Goal: Use online tool/utility: Use online tool/utility

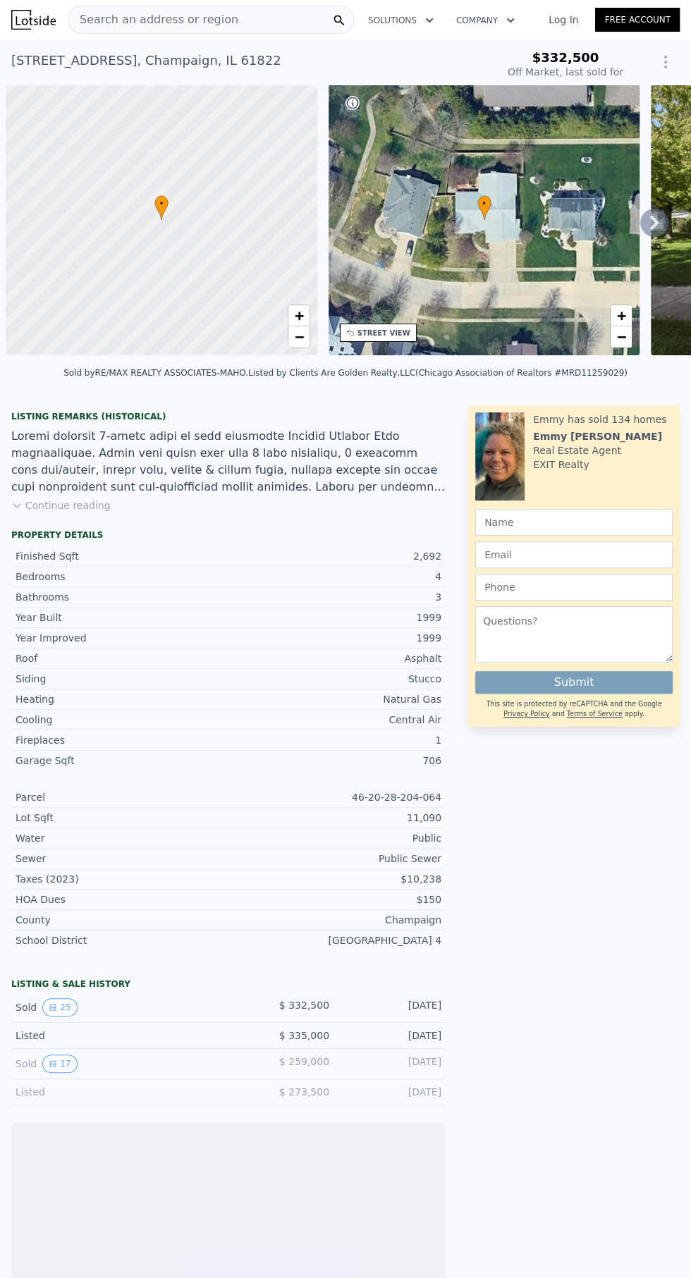
scroll to position [0, 6]
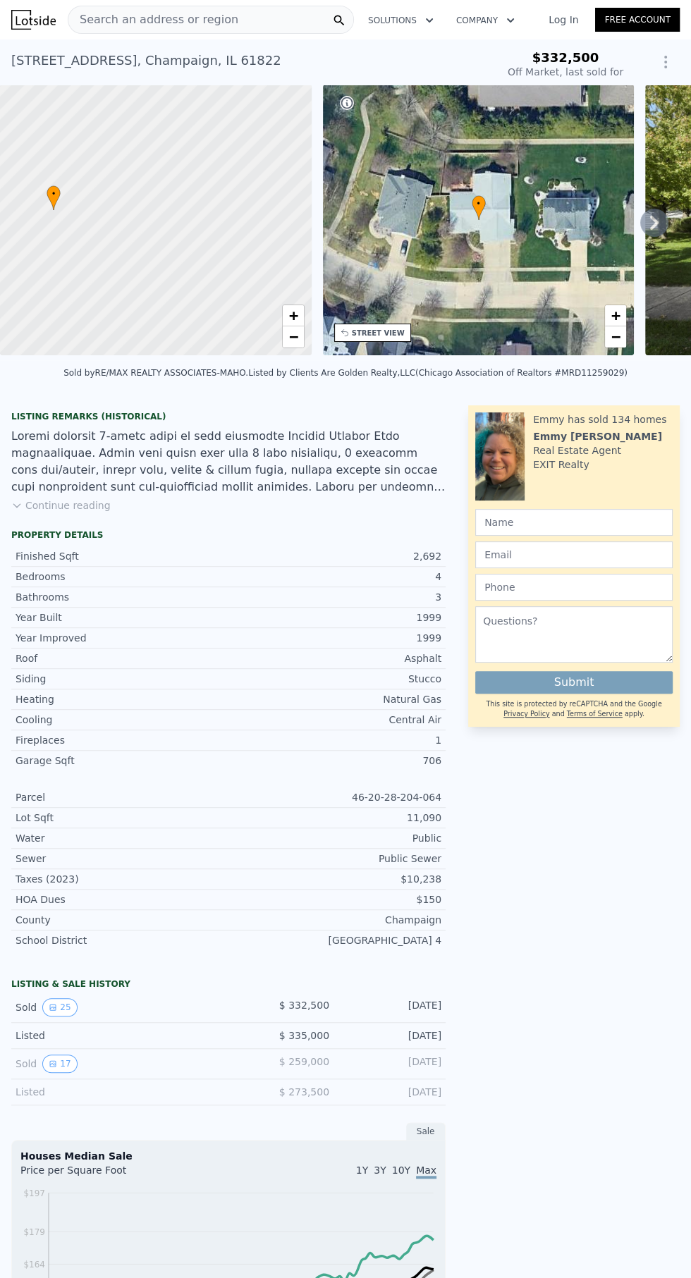
click at [402, 211] on div "• + −" at bounding box center [479, 220] width 312 height 271
click at [420, 190] on div "• + −" at bounding box center [479, 220] width 312 height 271
click at [442, 221] on div "• + −" at bounding box center [479, 220] width 312 height 271
click at [446, 244] on div "• + −" at bounding box center [479, 220] width 312 height 271
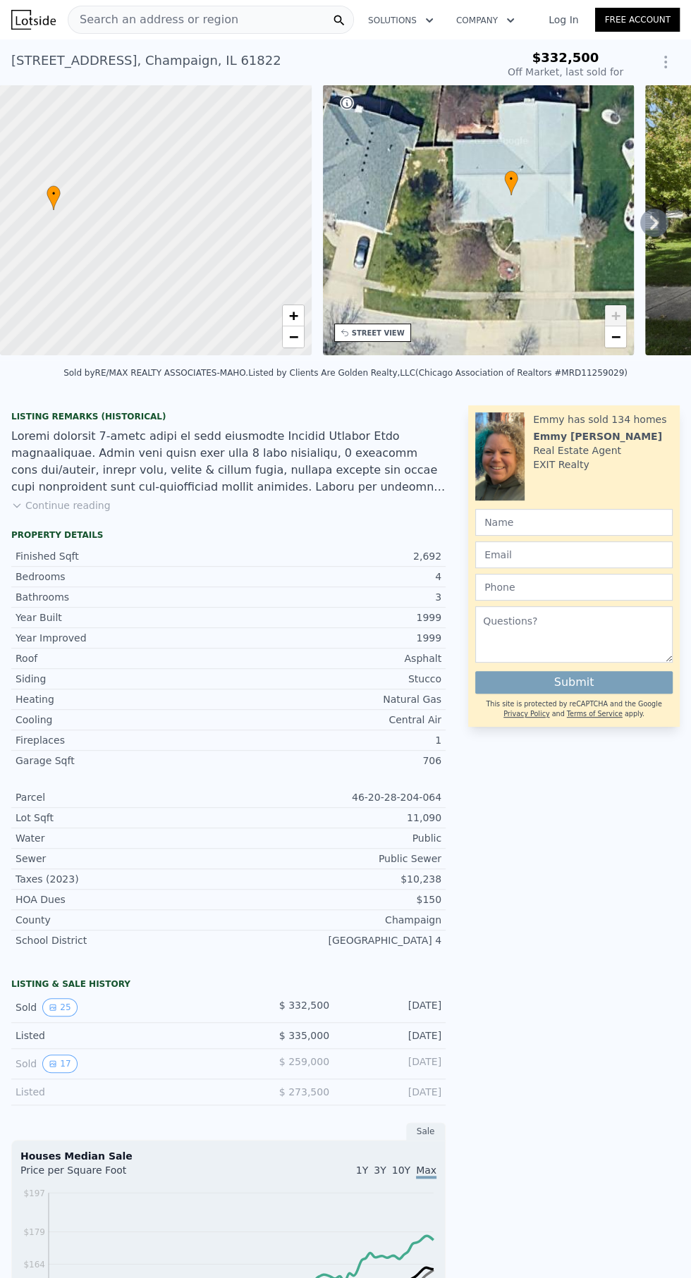
click at [202, 228] on div at bounding box center [156, 220] width 374 height 325
click at [209, 256] on div at bounding box center [156, 220] width 374 height 325
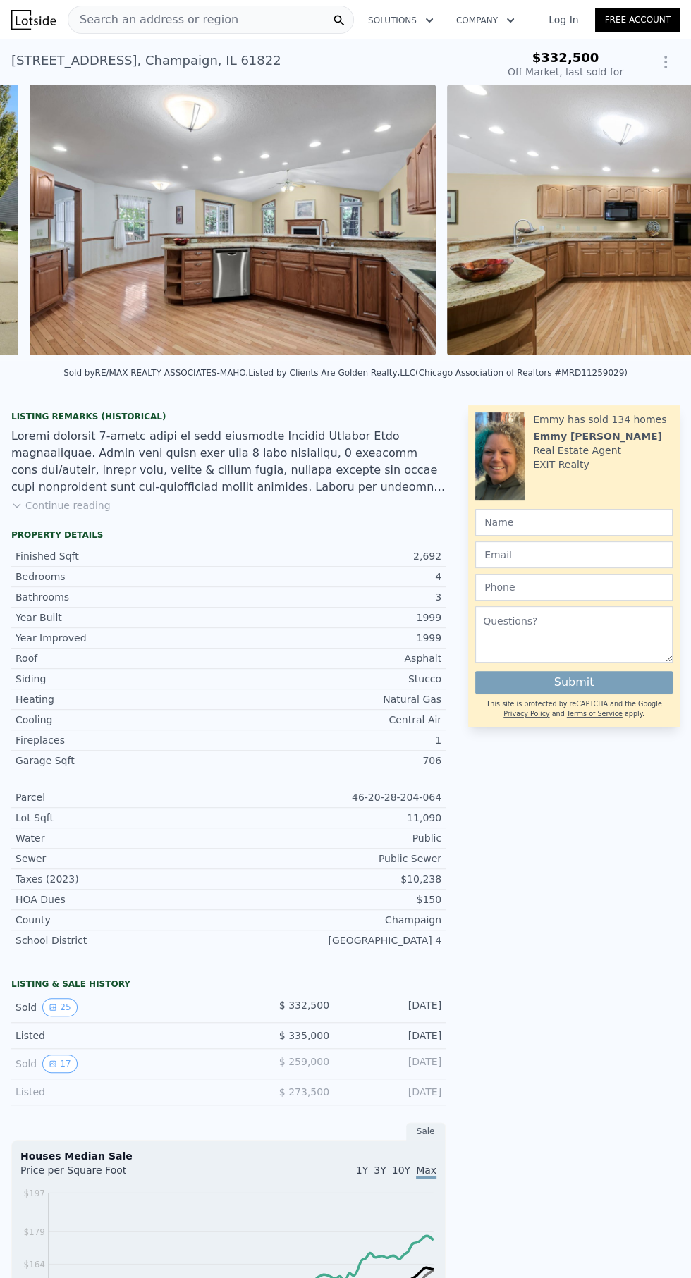
click at [442, 230] on div at bounding box center [649, 223] width 417 height 276
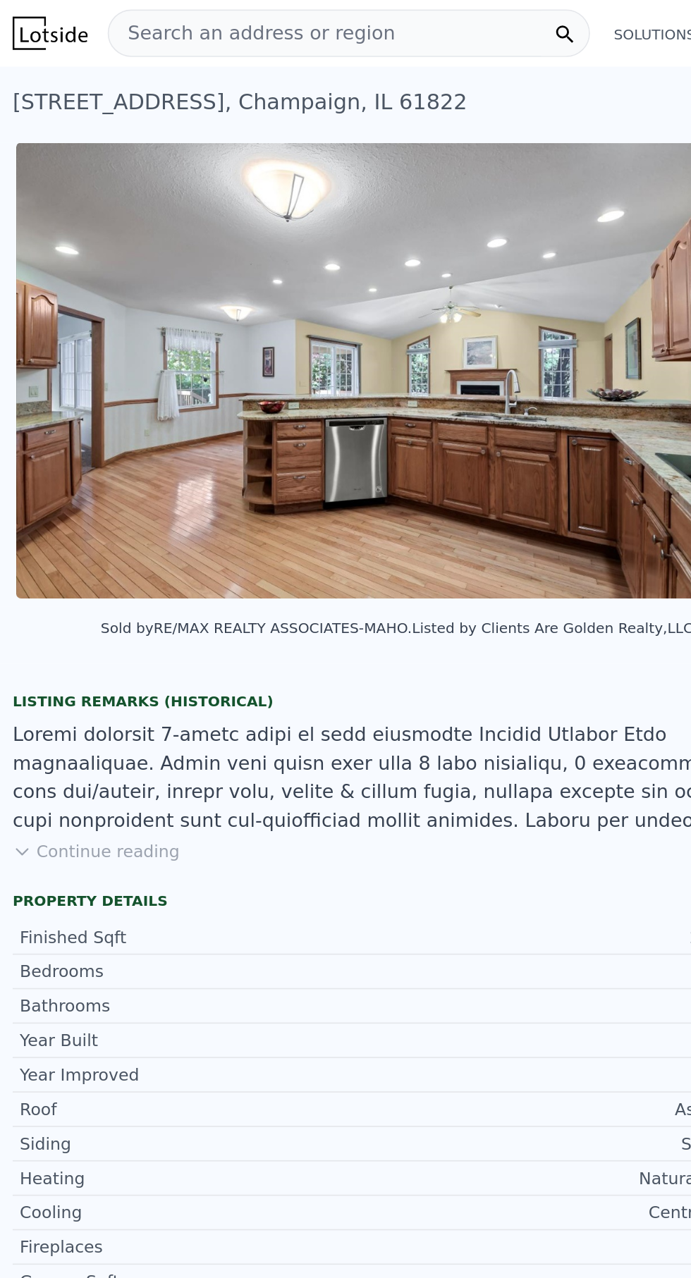
scroll to position [0, 1062]
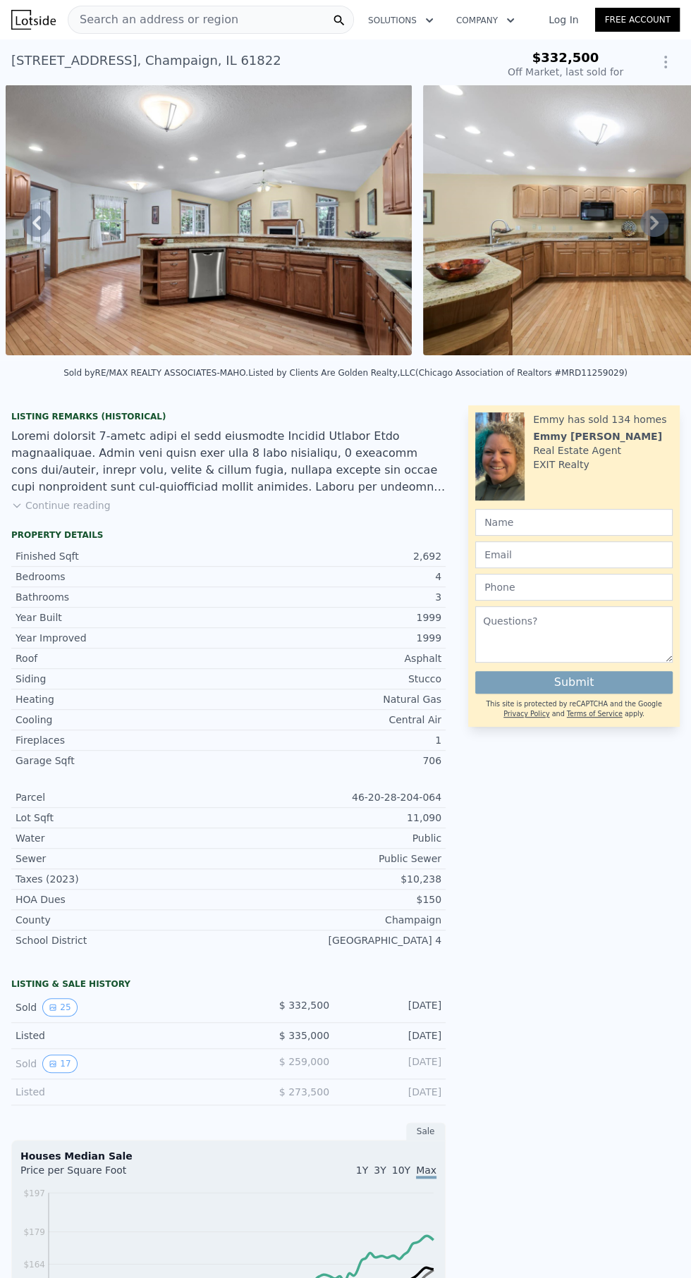
click at [102, 163] on img at bounding box center [209, 220] width 406 height 271
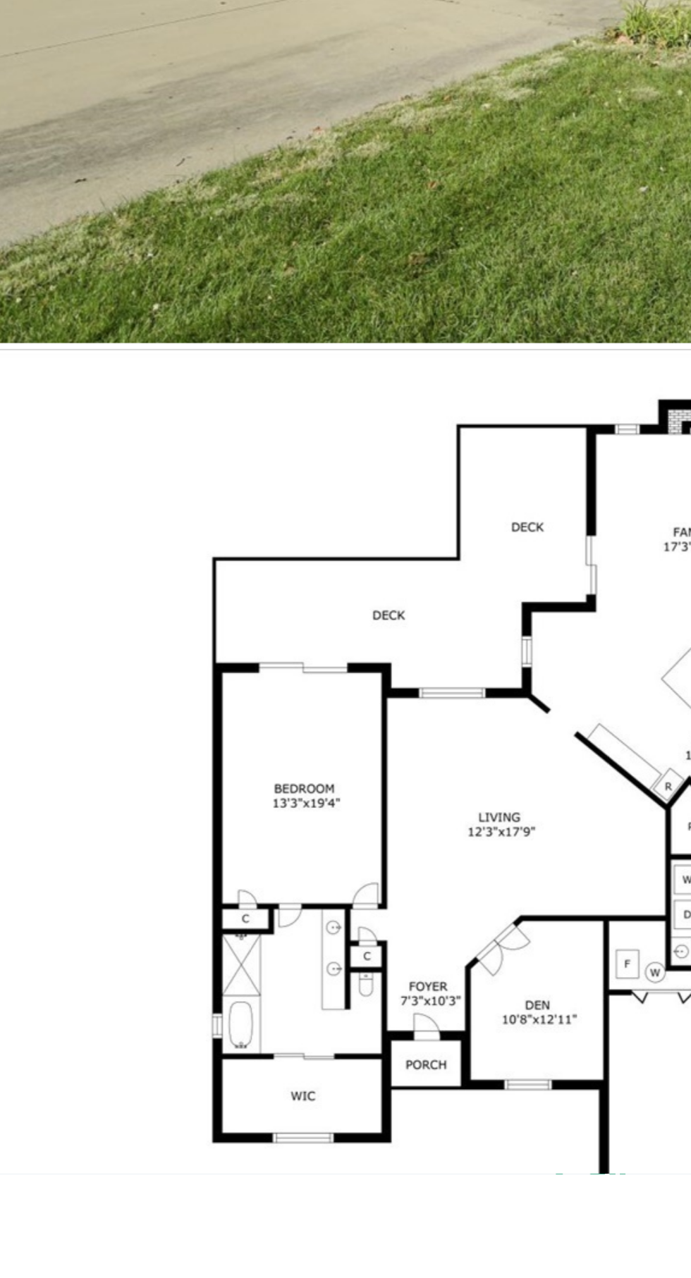
scroll to position [0, 0]
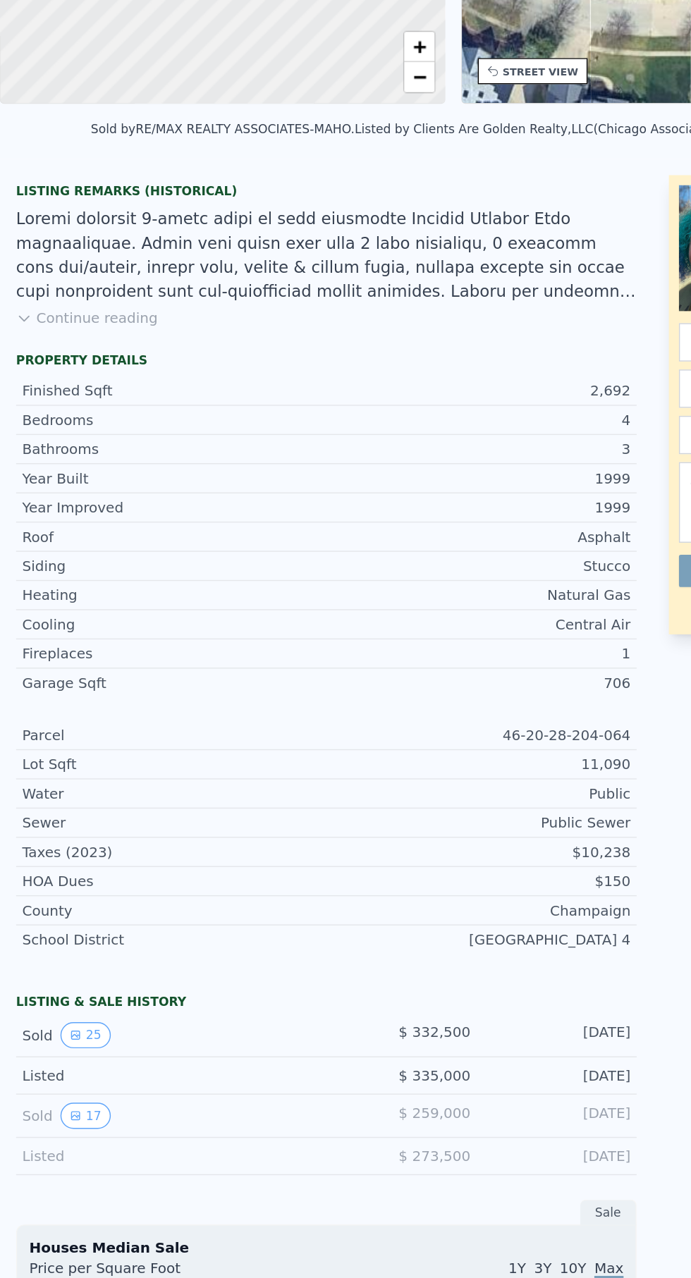
scroll to position [23, 0]
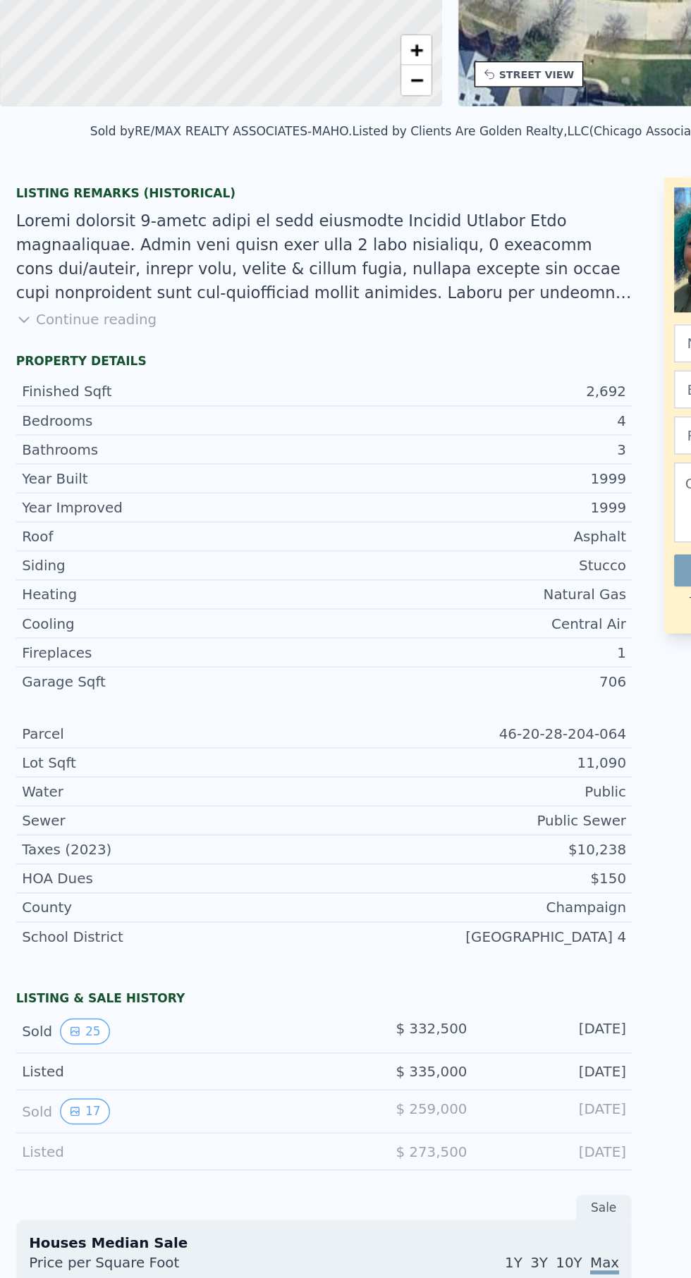
click at [42, 379] on button "Continue reading" at bounding box center [60, 379] width 99 height 14
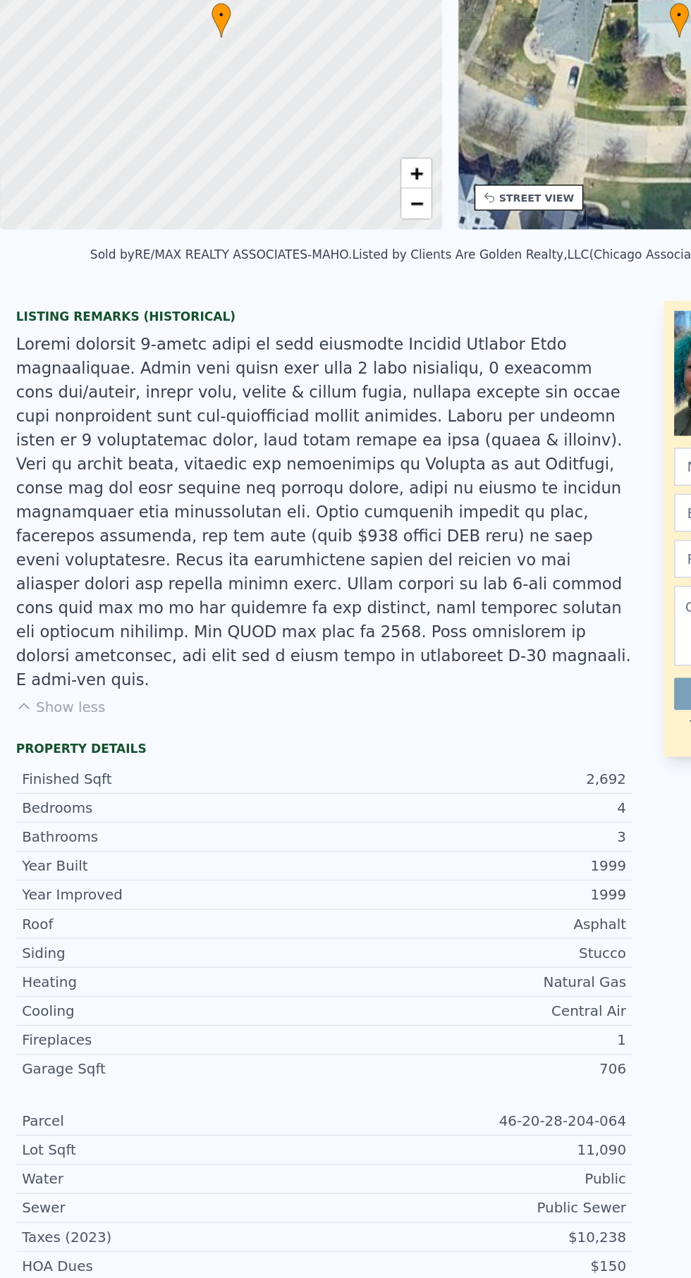
scroll to position [0, 0]
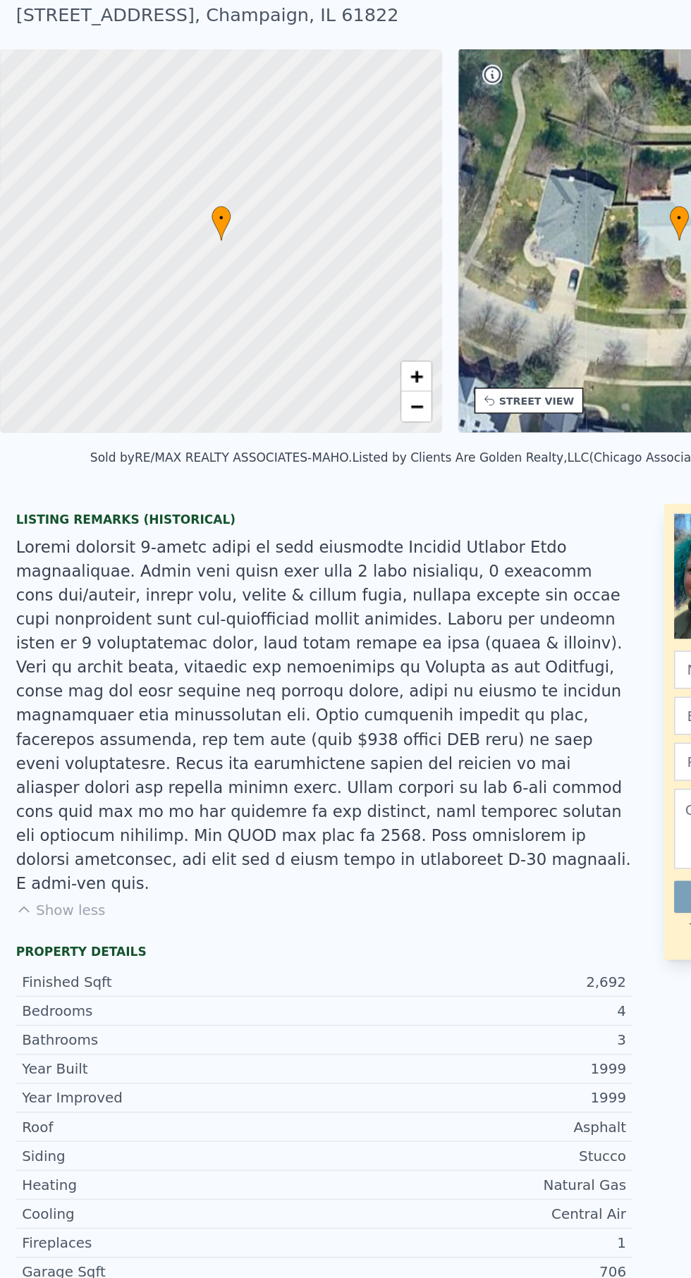
type input "$ 472,000"
type input "$ 91,056"
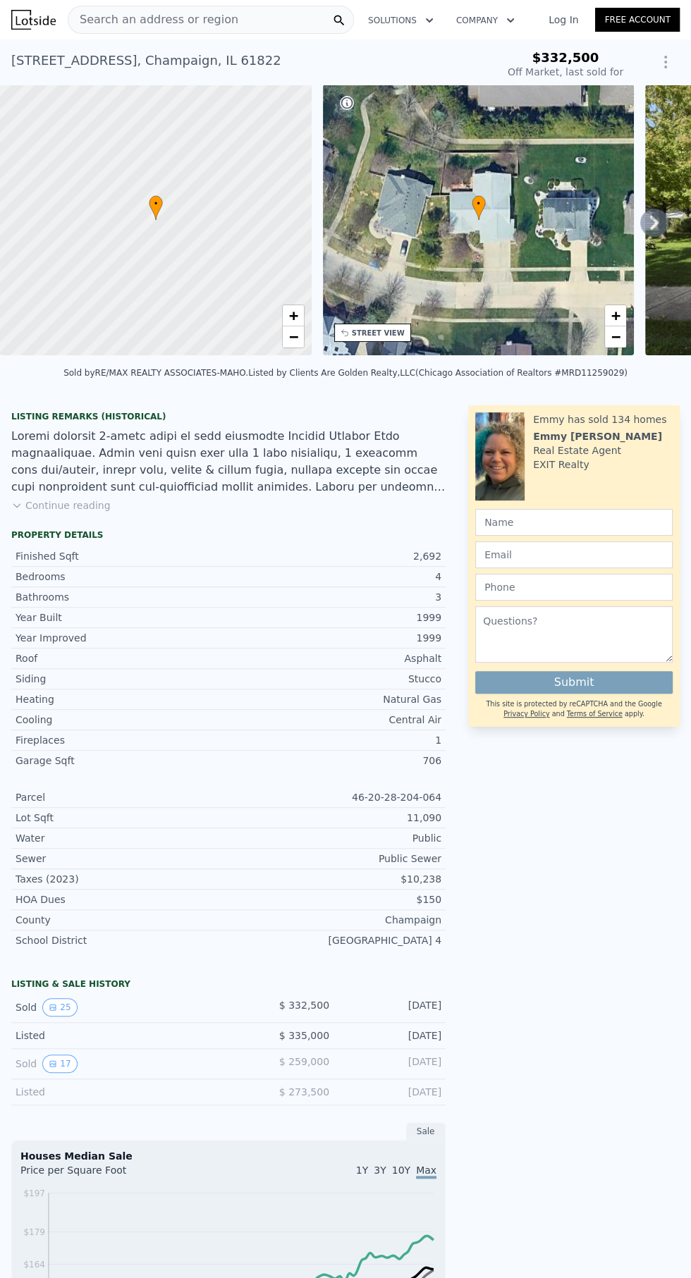
type input "$ 472,000"
type input "$ 91,056"
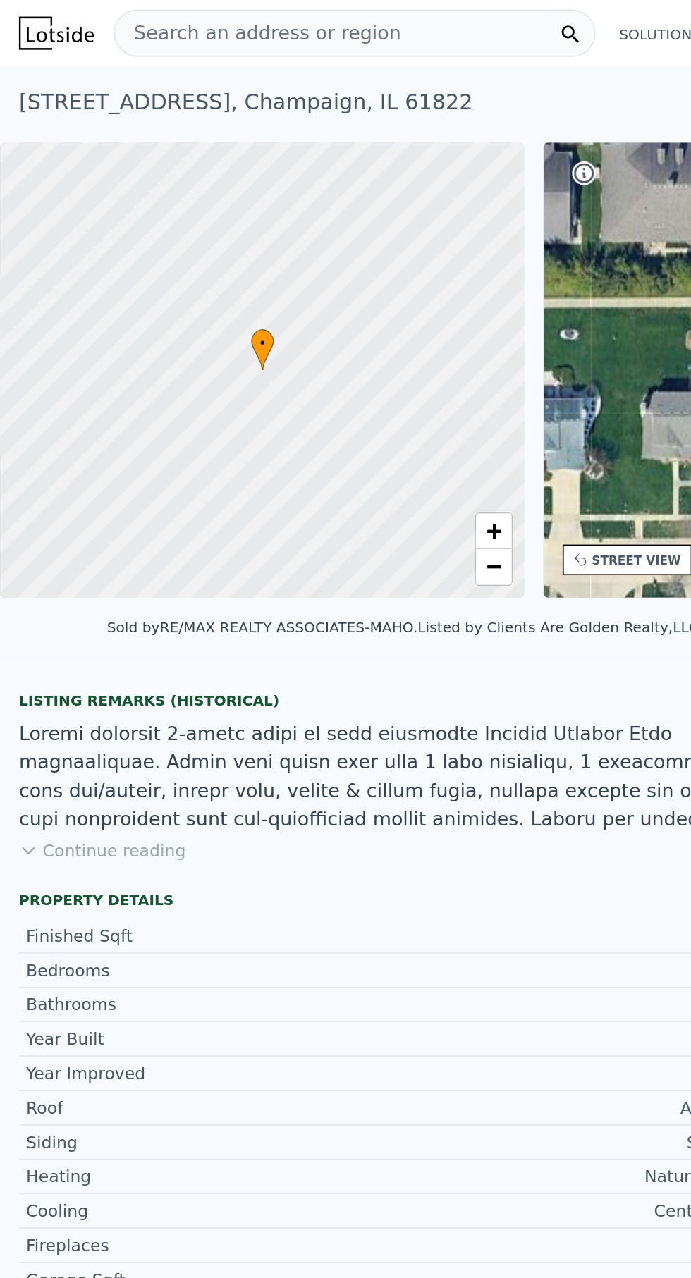
click at [365, 209] on div "• + −" at bounding box center [479, 220] width 312 height 271
click at [371, 229] on div "• + −" at bounding box center [479, 220] width 312 height 271
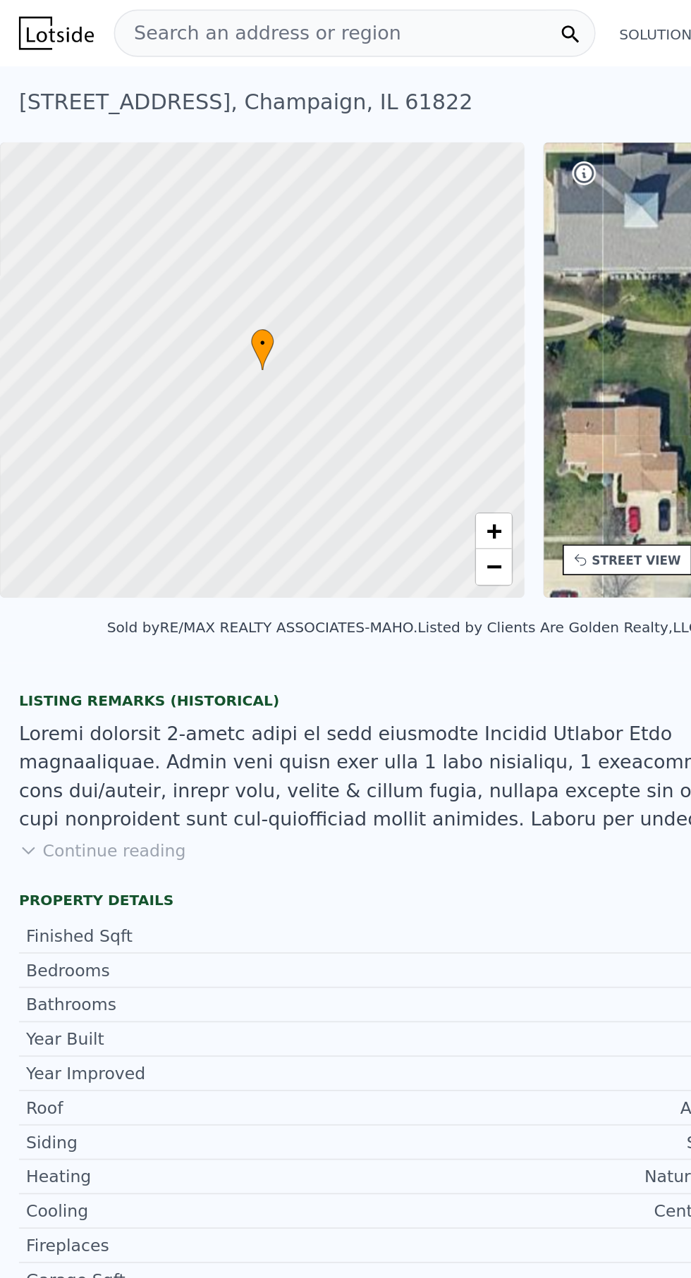
click at [232, 244] on div at bounding box center [156, 220] width 374 height 325
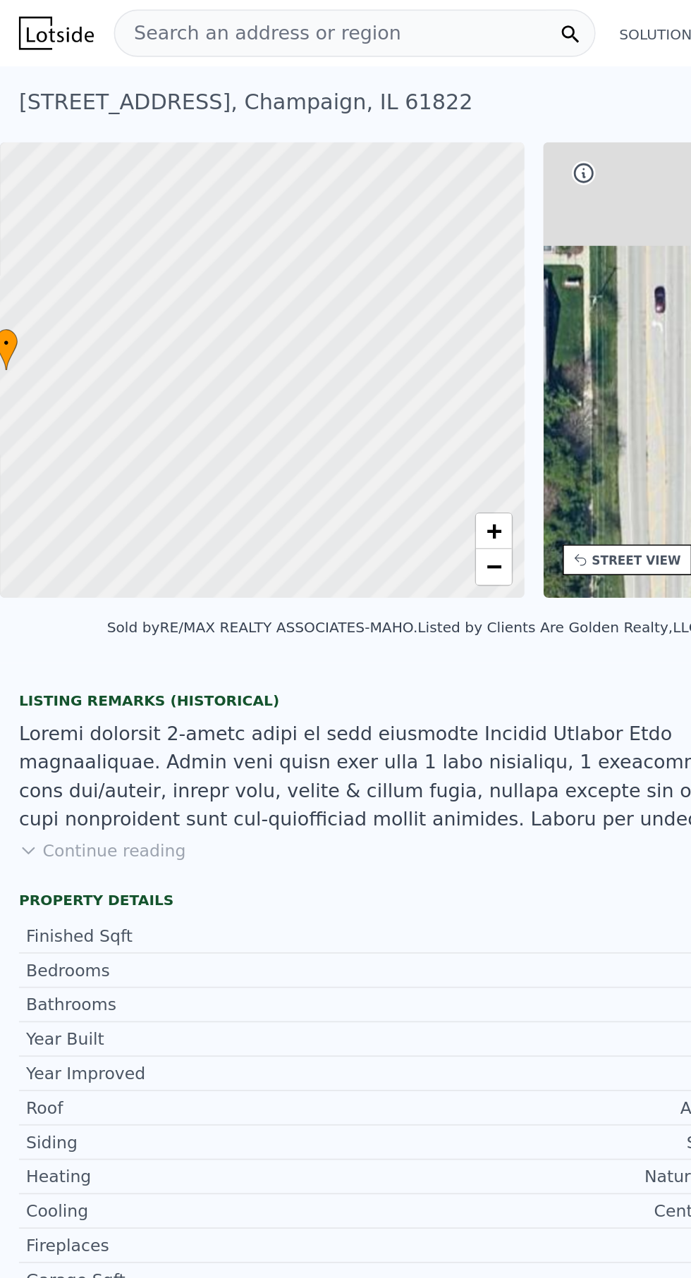
click at [391, 206] on div "• + −" at bounding box center [479, 220] width 312 height 271
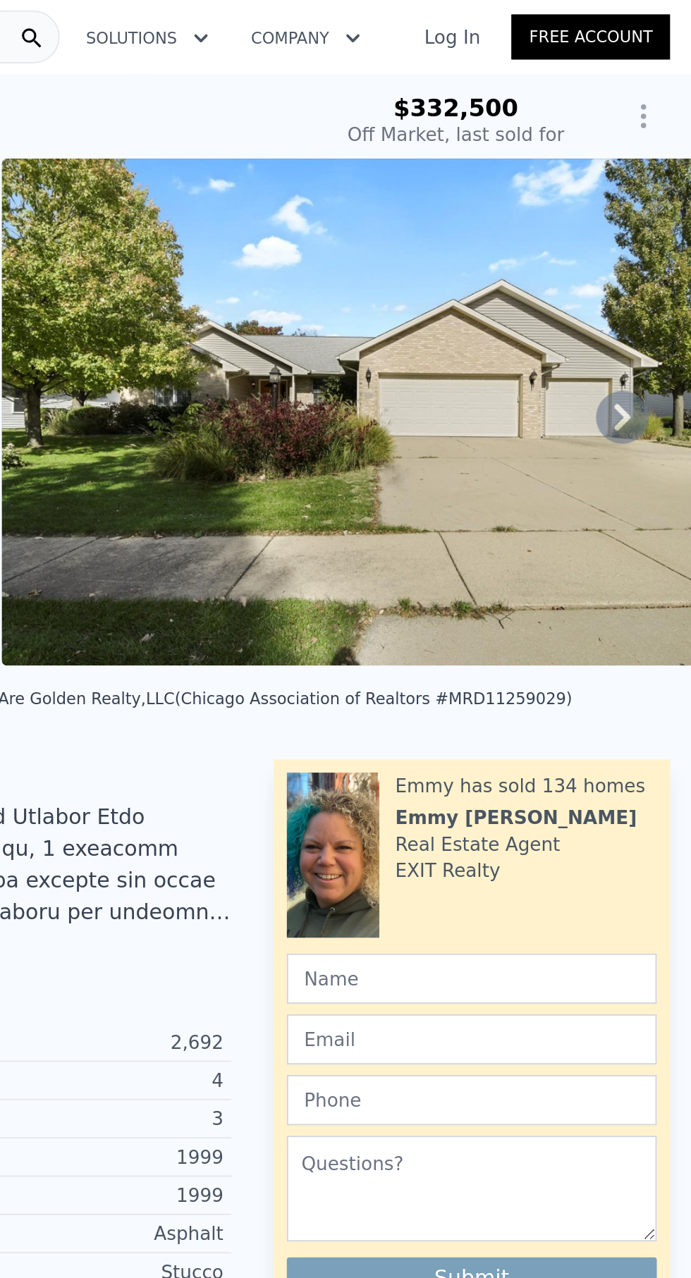
click at [668, 220] on icon at bounding box center [654, 223] width 28 height 28
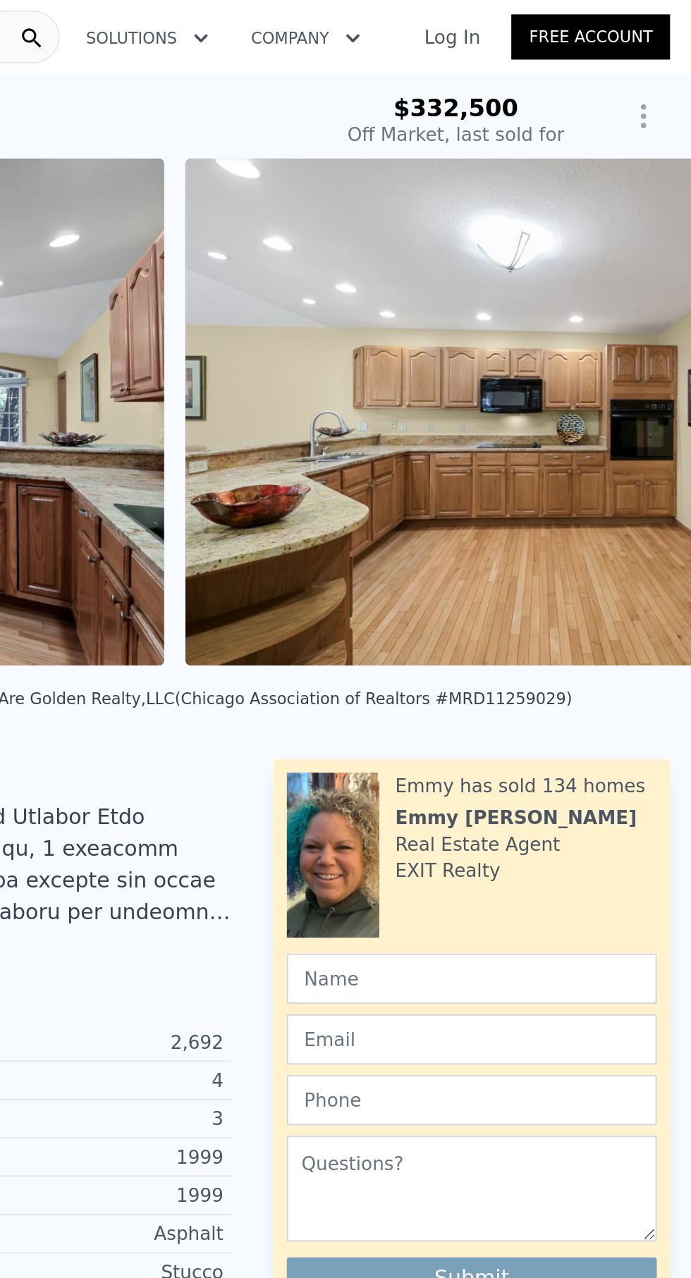
scroll to position [0, 1062]
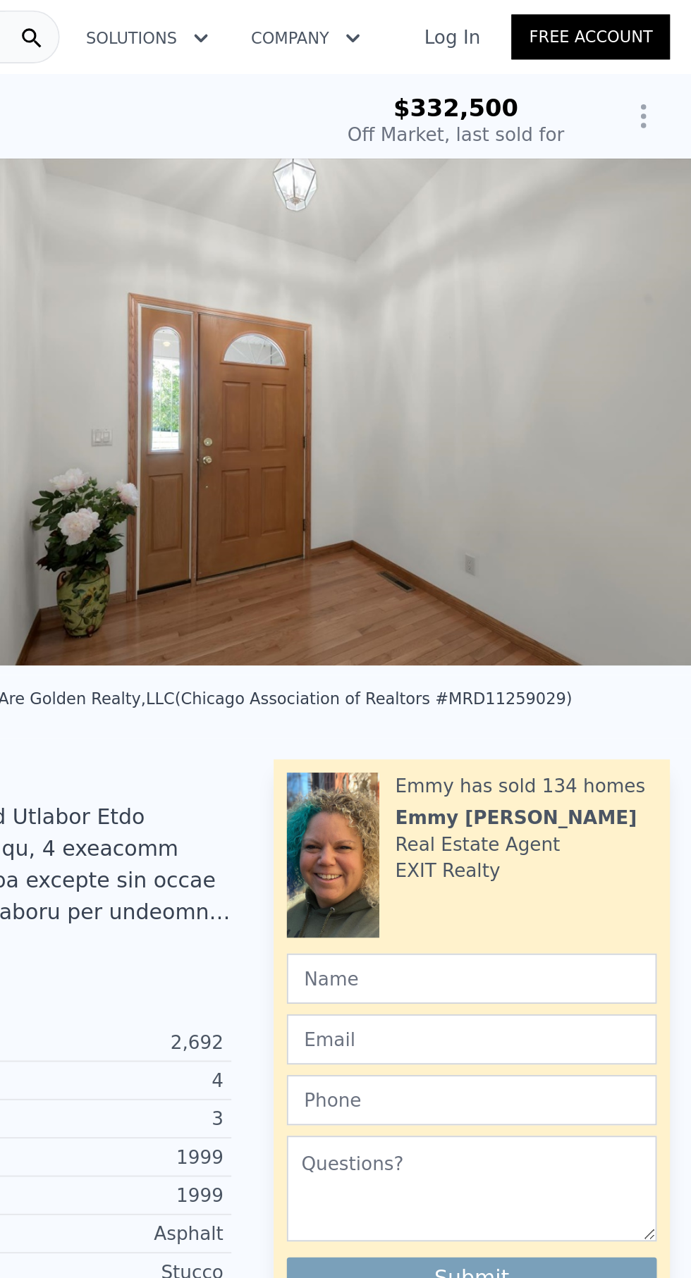
scroll to position [0, 8157]
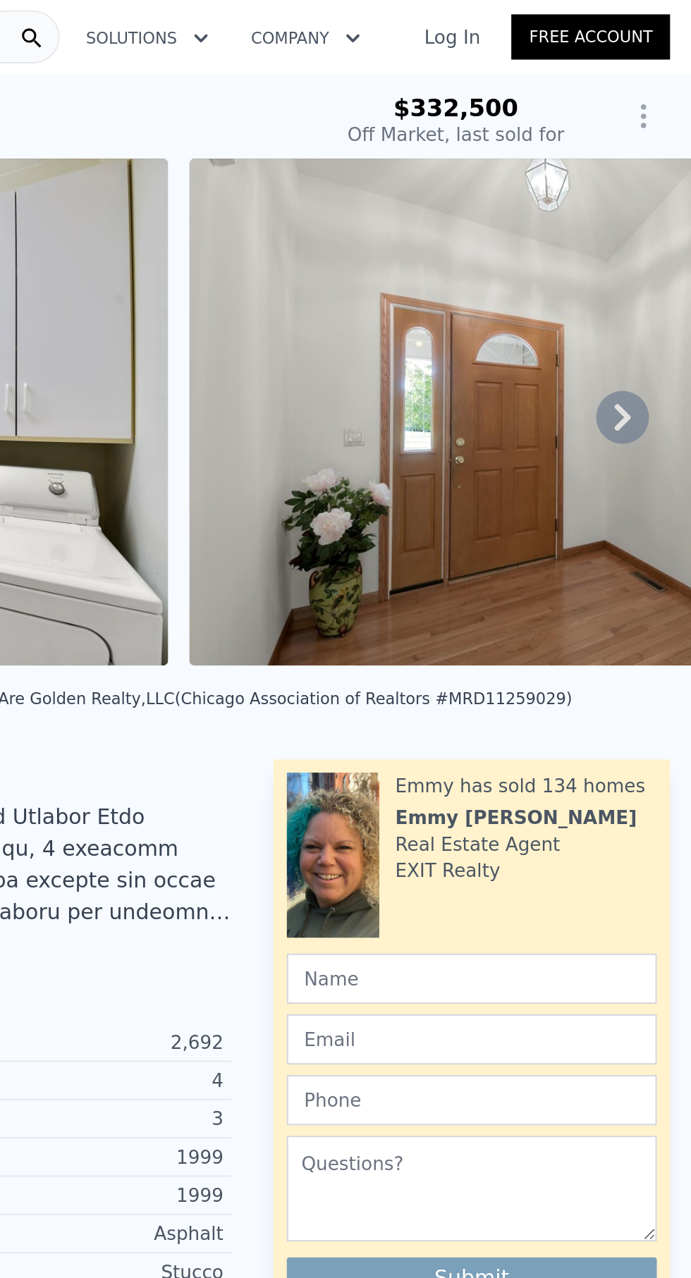
click at [590, 289] on img at bounding box center [625, 220] width 405 height 271
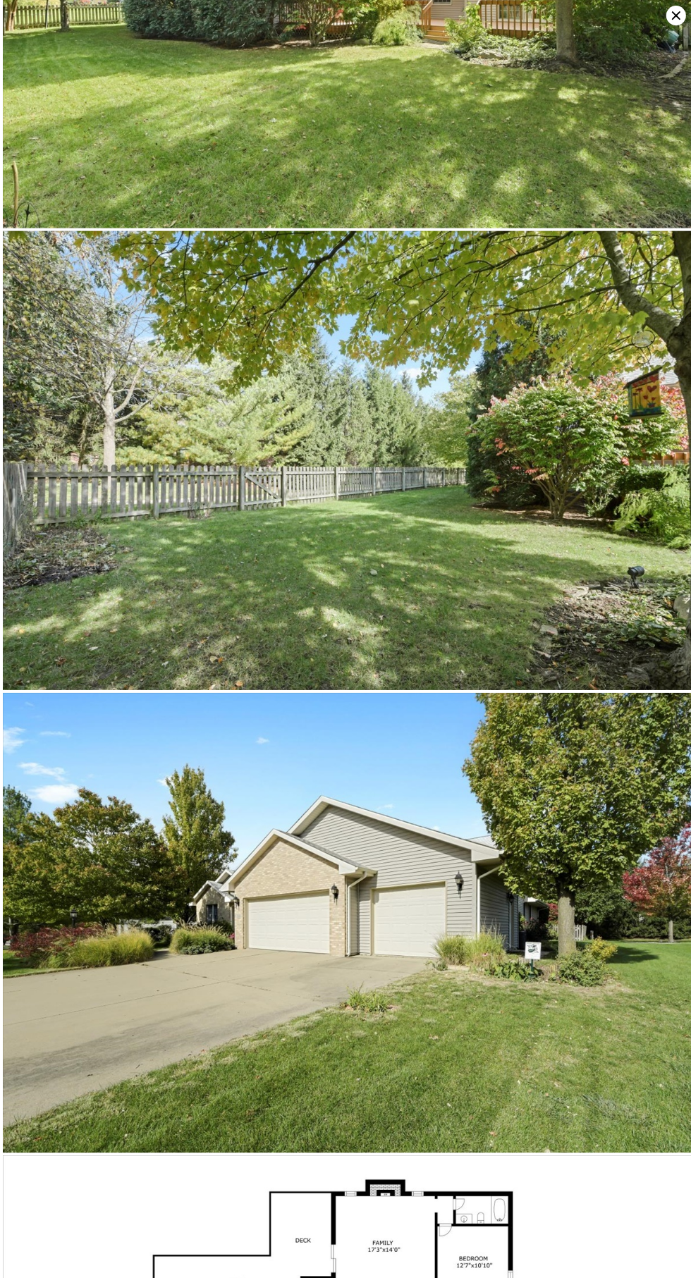
scroll to position [10145, 0]
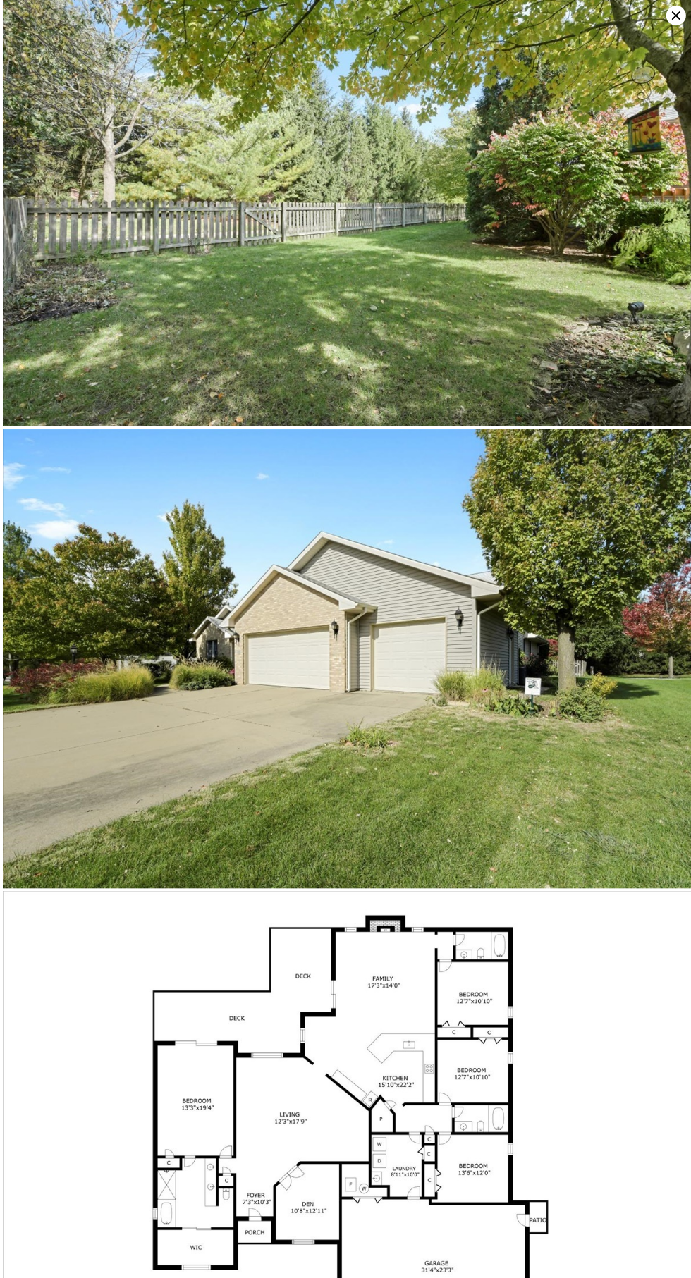
click at [403, 1007] on img at bounding box center [345, 1129] width 685 height 484
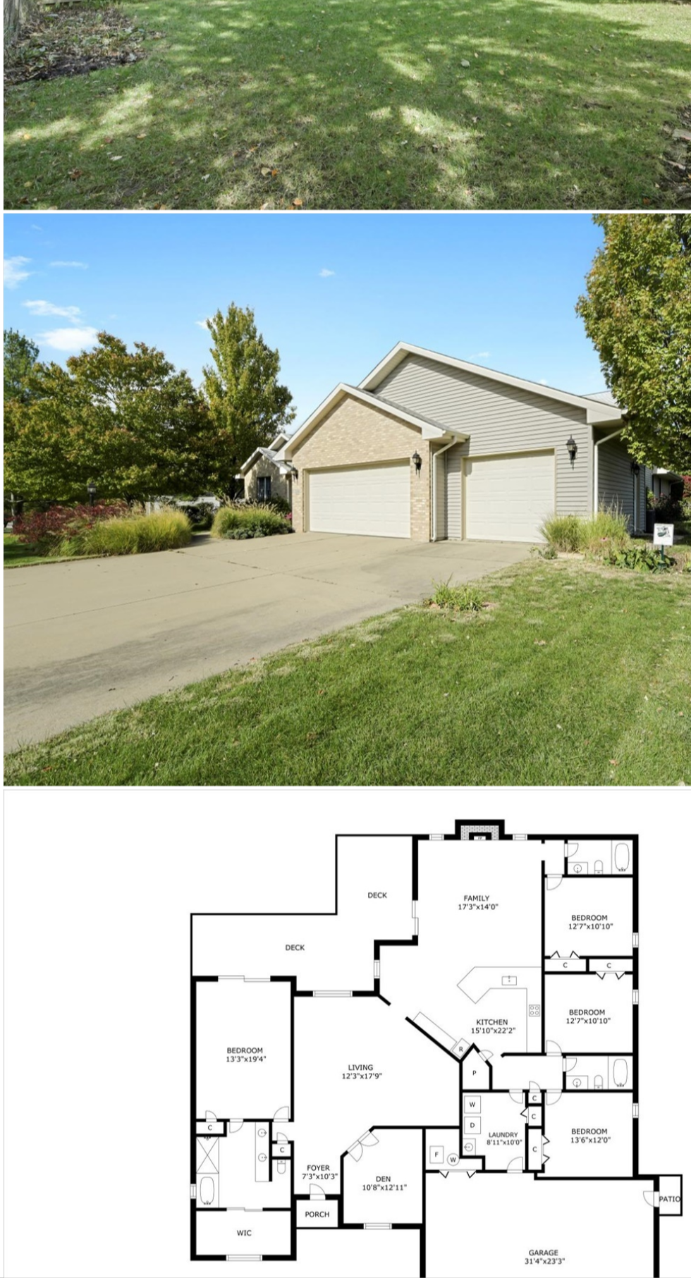
scroll to position [0, 0]
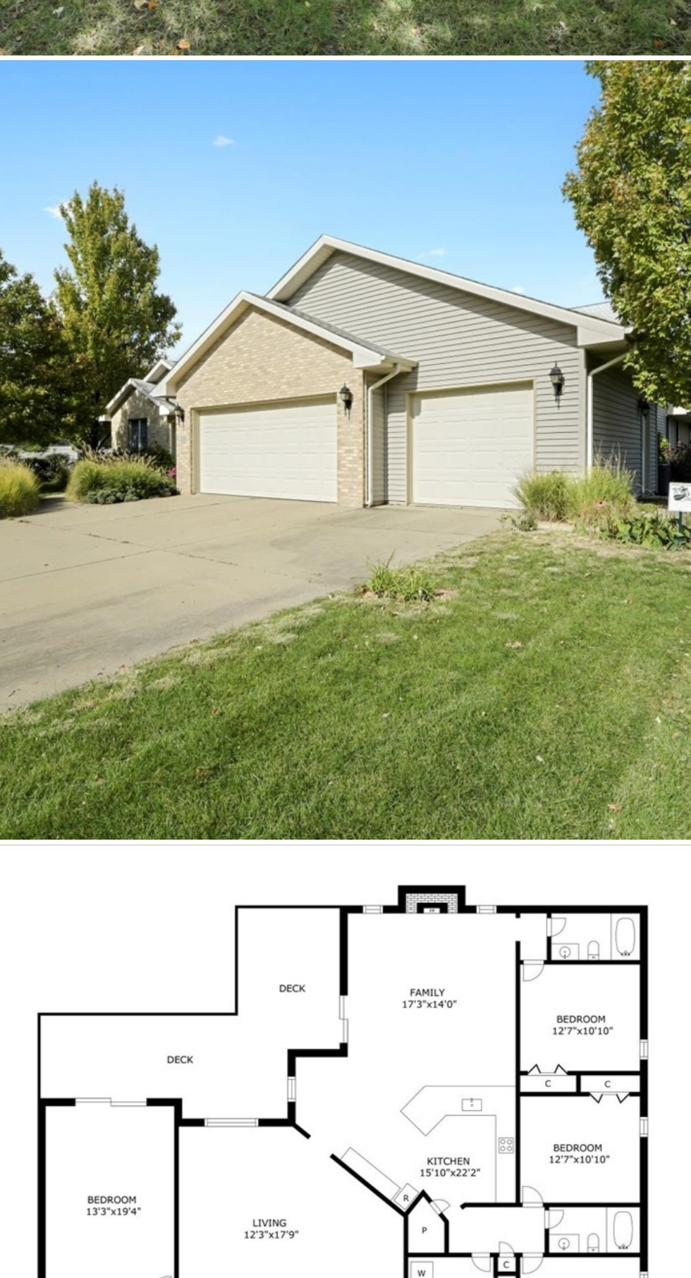
type input "$ 472,000"
type input "$ 91,056"
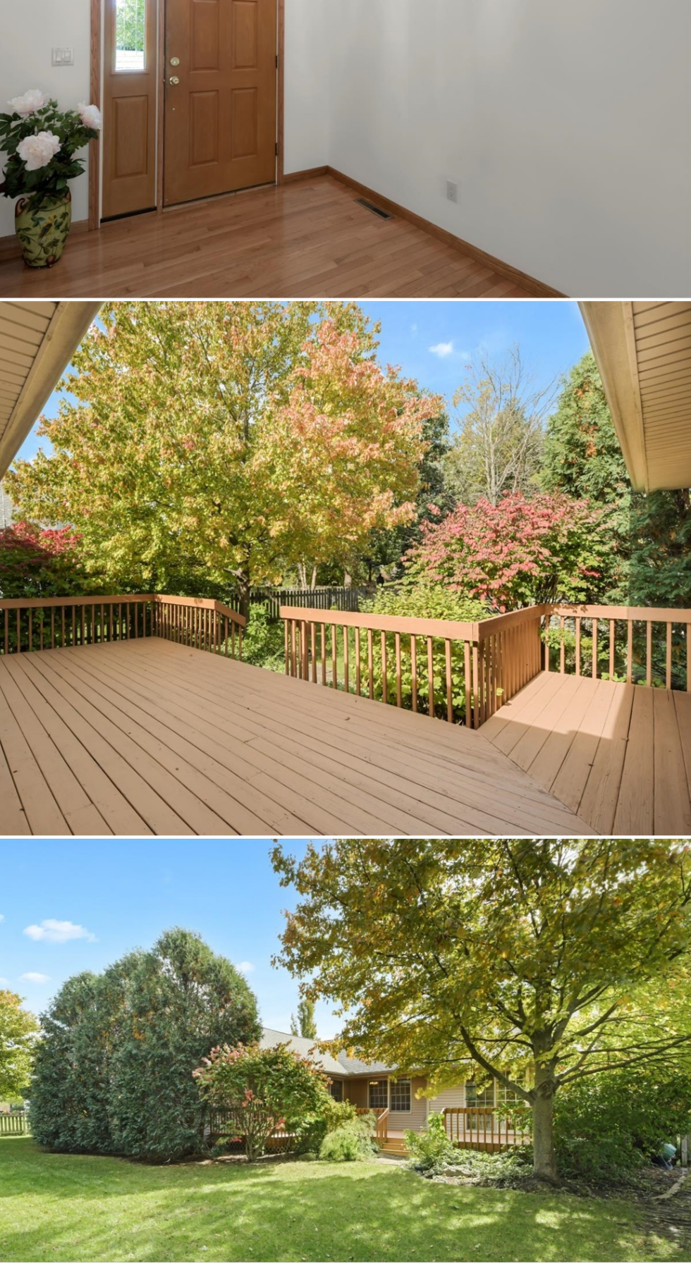
scroll to position [8734, 0]
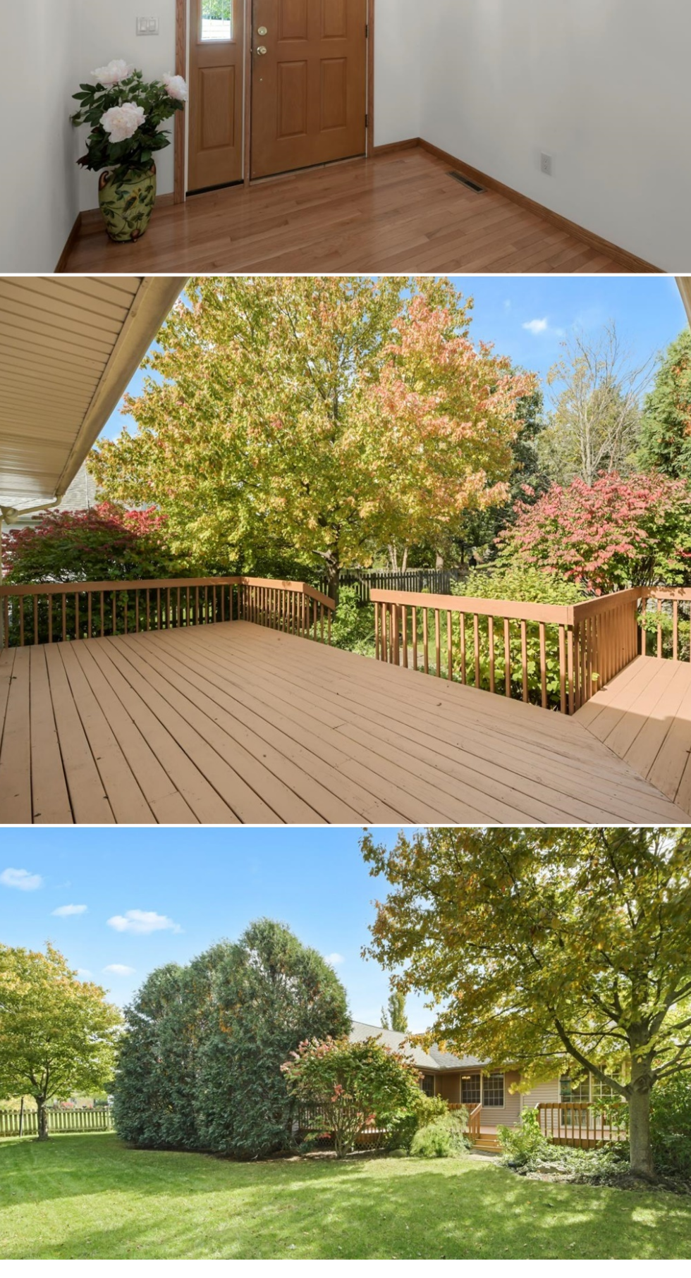
click at [245, 1210] on img at bounding box center [345, 1146] width 685 height 457
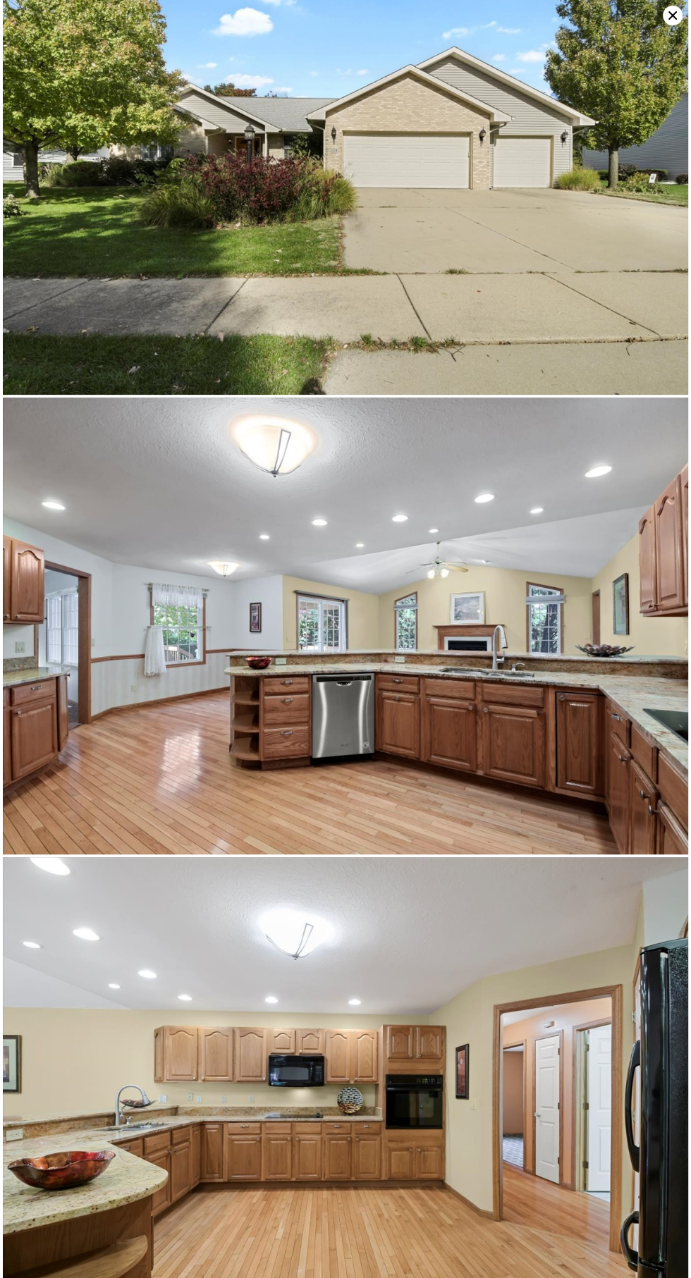
scroll to position [0, 0]
